Goal: Transaction & Acquisition: Subscribe to service/newsletter

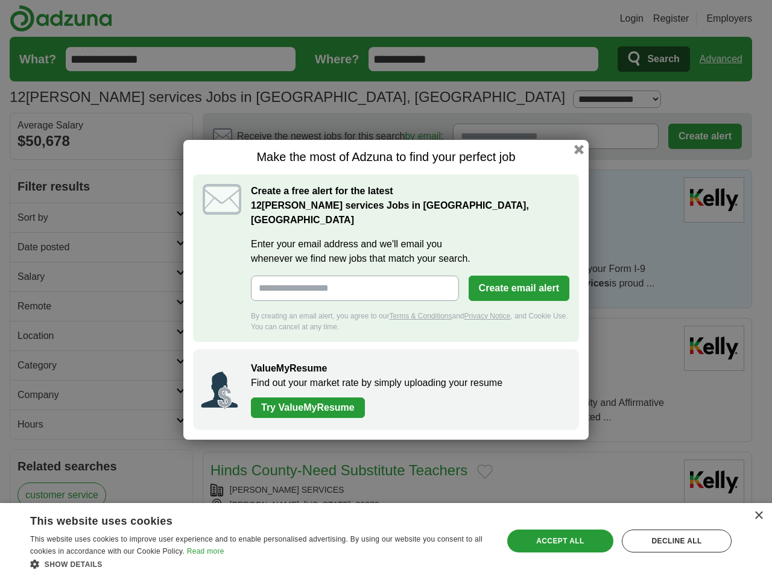
click at [386, 290] on input "Enter your email address and we'll email you whenever we find new jobs that mat…" at bounding box center [355, 288] width 208 height 25
click at [519, 281] on button "Create email alert" at bounding box center [519, 288] width 101 height 25
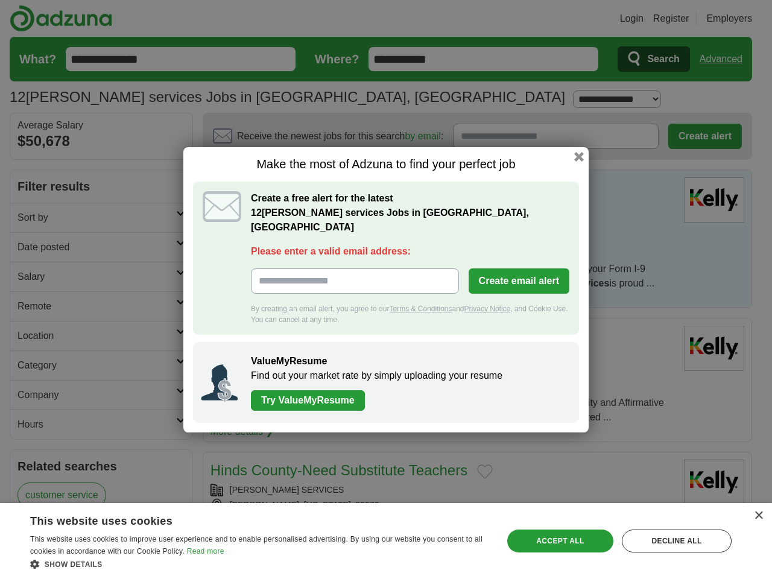
click at [579, 156] on div "Make the most of Adzuna to find your perfect job Create a free alert for the la…" at bounding box center [385, 289] width 405 height 285
click at [758, 516] on div "×" at bounding box center [758, 515] width 9 height 9
click at [259, 564] on div "Make the most of Adzuna to find your perfect job Create a free alert for the la…" at bounding box center [386, 289] width 772 height 579
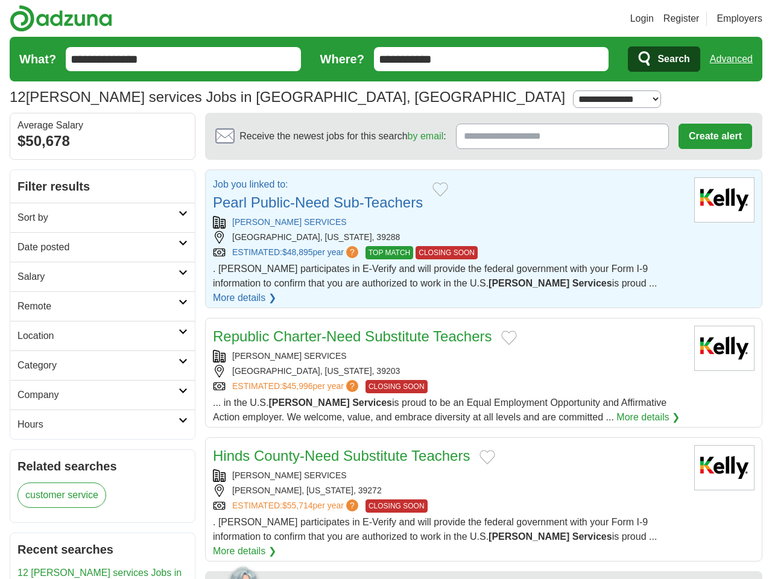
click at [37, 575] on link "12 [PERSON_NAME] services Jobs in [GEOGRAPHIC_DATA], [GEOGRAPHIC_DATA]" at bounding box center [99, 587] width 164 height 39
